Goal: Information Seeking & Learning: Learn about a topic

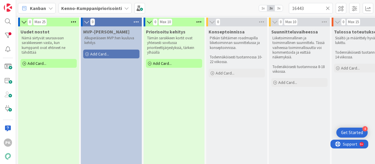
scroll to position [0, 253]
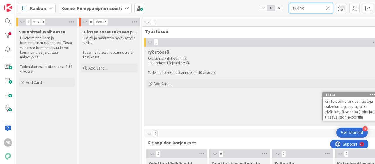
click at [306, 9] on input "16443" at bounding box center [311, 8] width 44 height 11
type input "1"
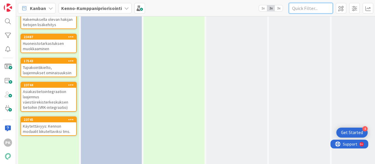
scroll to position [518, 0]
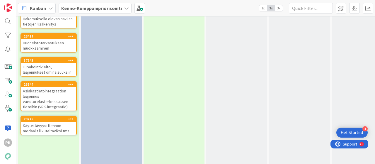
click at [54, 126] on div "Käytettävyys: Kennon modaalit liikuteltaviksi tms." at bounding box center [48, 128] width 55 height 13
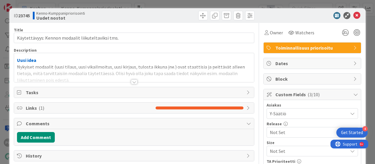
click at [134, 80] on div at bounding box center [134, 81] width 6 height 5
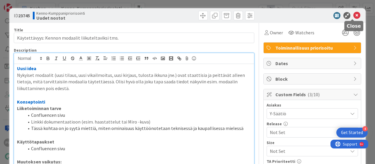
click at [354, 16] on icon at bounding box center [357, 15] width 7 height 7
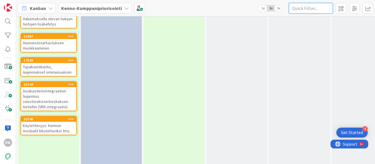
click at [301, 7] on input "text" at bounding box center [311, 8] width 44 height 11
paste input "17543)"
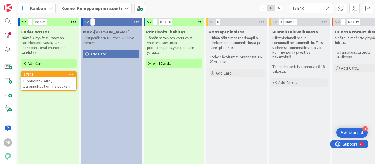
click at [58, 84] on span "Tupakointikielto, laajennukset ominaisuuksiin" at bounding box center [47, 83] width 49 height 11
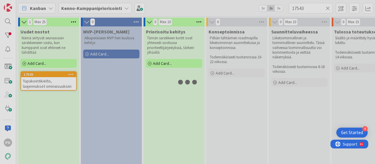
click at [58, 84] on div "1 Max 25 Uudet nostot Nämä siirtyvät seuraavaan sarakkeeseen vasta, kun kumppan…" at bounding box center [195, 90] width 359 height 148
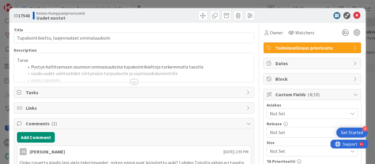
click at [131, 81] on div at bounding box center [134, 81] width 6 height 5
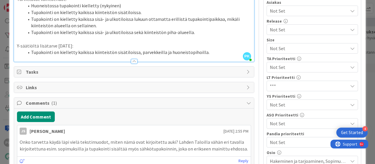
scroll to position [94, 0]
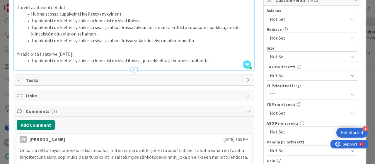
click at [270, 112] on span "Not Set" at bounding box center [307, 113] width 75 height 8
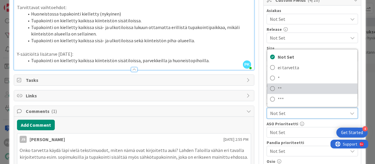
click at [270, 87] on icon at bounding box center [272, 88] width 5 height 9
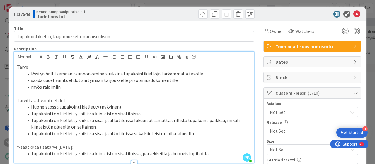
scroll to position [0, 0]
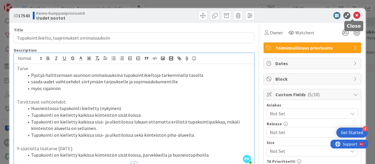
click at [354, 14] on icon at bounding box center [357, 15] width 7 height 7
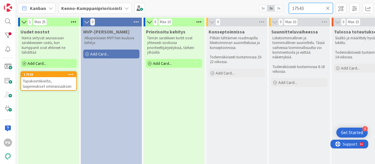
click at [309, 10] on input "17543" at bounding box center [311, 8] width 44 height 11
type input "1"
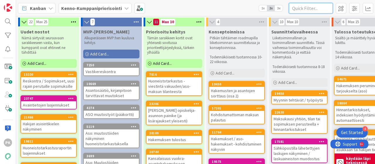
click at [298, 9] on input "text" at bounding box center [311, 8] width 44 height 11
paste input "14058)"
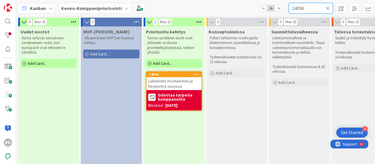
type input "14058"
click at [176, 85] on span "Lokitiedot Asuttaminen ja Reskontra osioissa" at bounding box center [170, 83] width 45 height 11
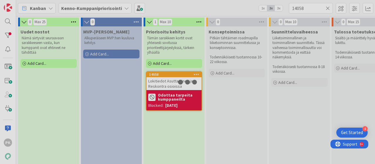
click at [176, 85] on div "0 Max 25 Uudet nostot Nämä siirtyvät seuraavaan sarakkeeseen vasta, kun kumppan…" at bounding box center [195, 90] width 359 height 148
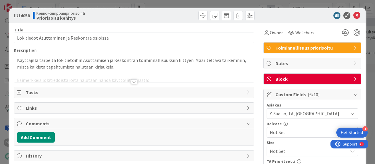
click at [131, 81] on div at bounding box center [134, 81] width 6 height 5
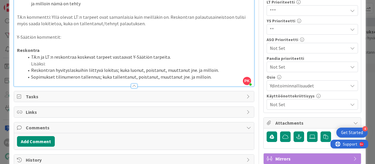
scroll to position [178, 0]
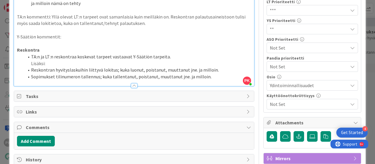
click at [206, 76] on li "Sopimukset tilinumeron tallennus; kuka tallentanut, poistanut, muuttanut jne. j…" at bounding box center [137, 76] width 227 height 7
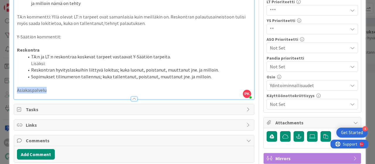
drag, startPoint x: 47, startPoint y: 88, endPoint x: 17, endPoint y: 91, distance: 30.6
click at [17, 91] on p "Asiakaspalvelu" at bounding box center [134, 90] width 234 height 7
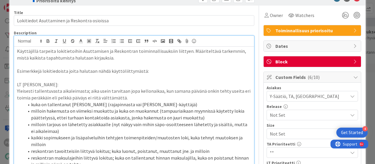
scroll to position [0, 0]
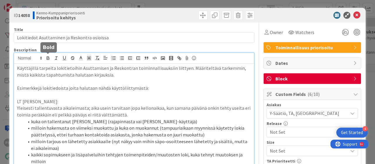
click at [47, 59] on icon "button" at bounding box center [48, 58] width 2 height 1
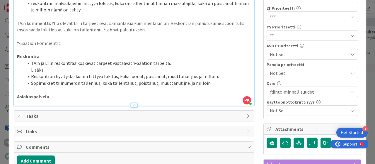
scroll to position [172, 0]
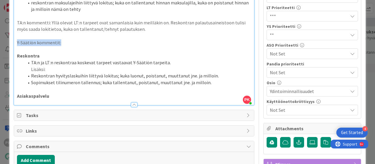
drag, startPoint x: 15, startPoint y: 42, endPoint x: 63, endPoint y: 43, distance: 47.8
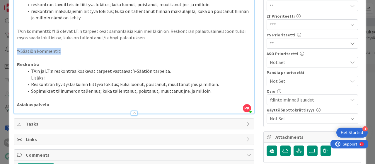
scroll to position [170, 0]
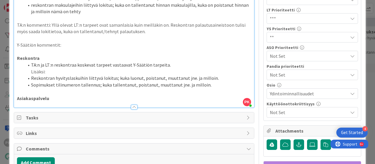
drag, startPoint x: 63, startPoint y: 44, endPoint x: 59, endPoint y: 61, distance: 17.6
click at [59, 61] on div "Käyttäjillä tarpeita lokitietoihin Asuttamisen ja Reskontran toiminnallisuuksii…" at bounding box center [134, 0] width 240 height 213
click at [65, 47] on p "Y-Säätiön kommentit:" at bounding box center [134, 45] width 234 height 7
drag, startPoint x: 64, startPoint y: 45, endPoint x: 17, endPoint y: 47, distance: 46.9
click at [17, 47] on p "Y-Säätiön kommentit:" at bounding box center [134, 45] width 234 height 7
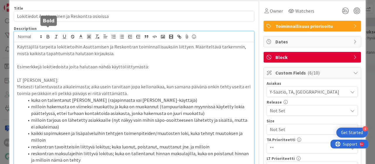
scroll to position [21, 0]
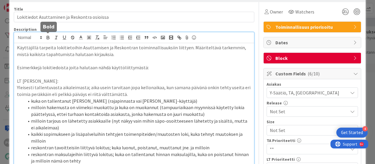
click at [48, 38] on icon "button" at bounding box center [47, 37] width 5 height 5
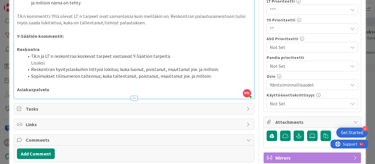
scroll to position [179, 0]
